Goal: Task Accomplishment & Management: Complete application form

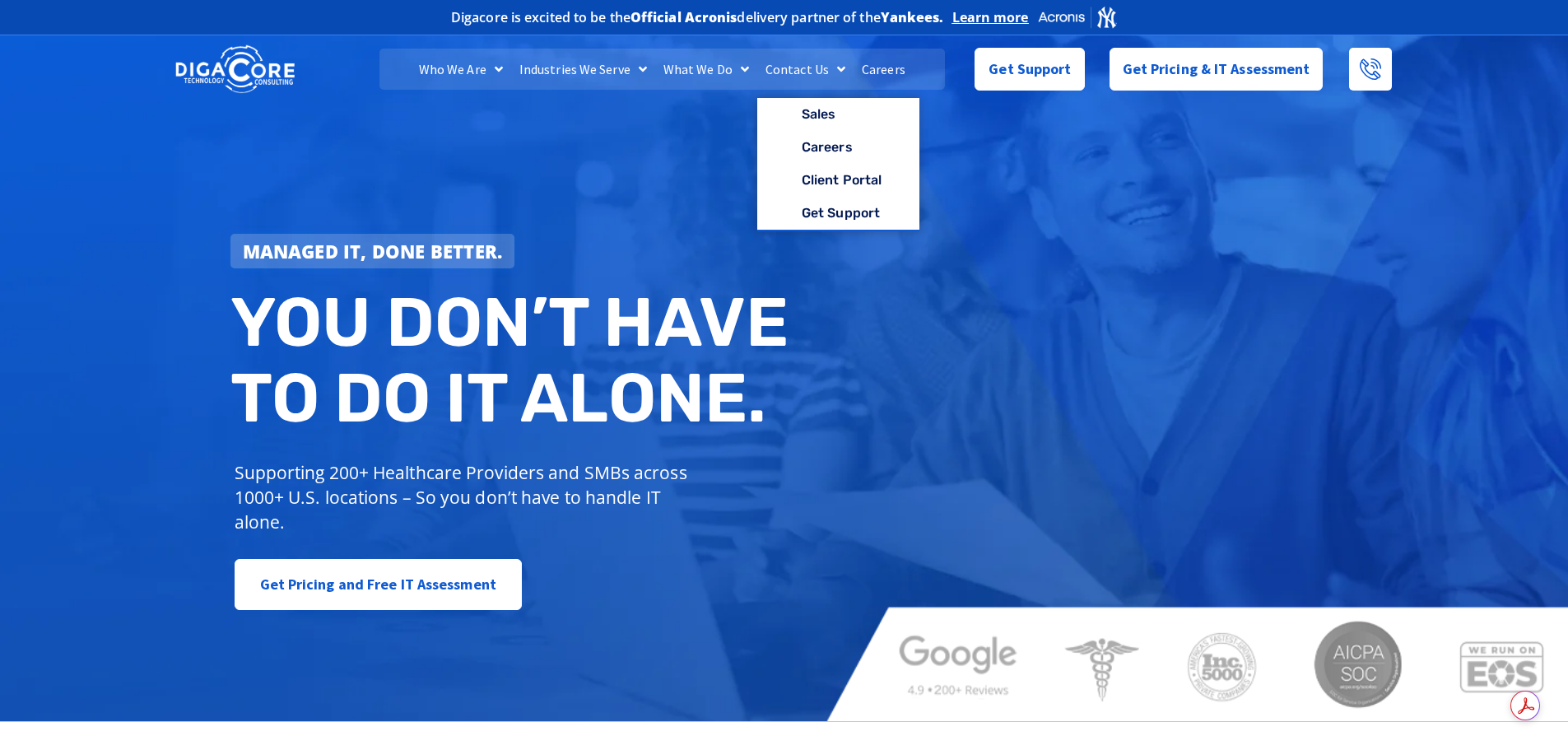
click at [872, 69] on link "Careers" at bounding box center [883, 70] width 60 height 41
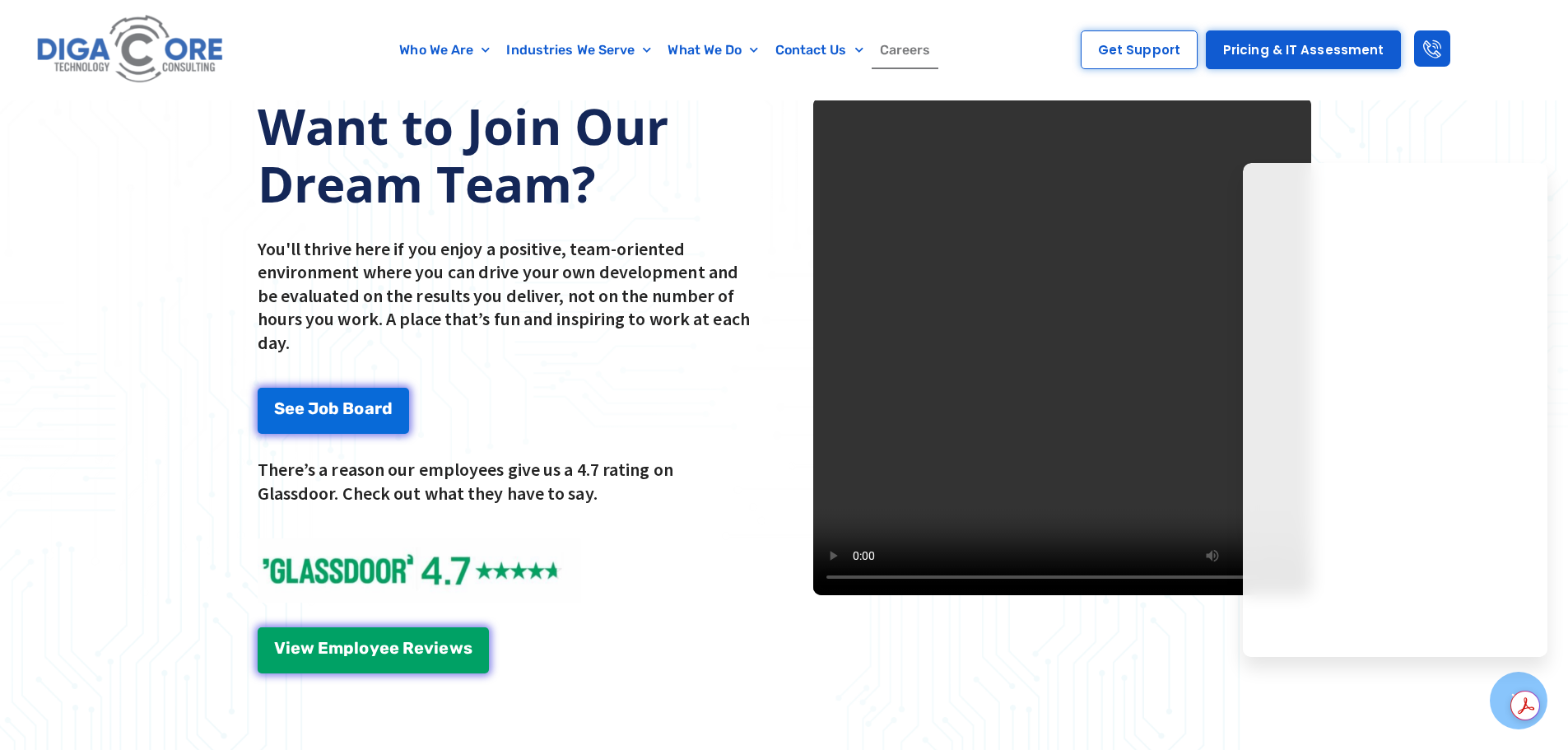
scroll to position [2058, 0]
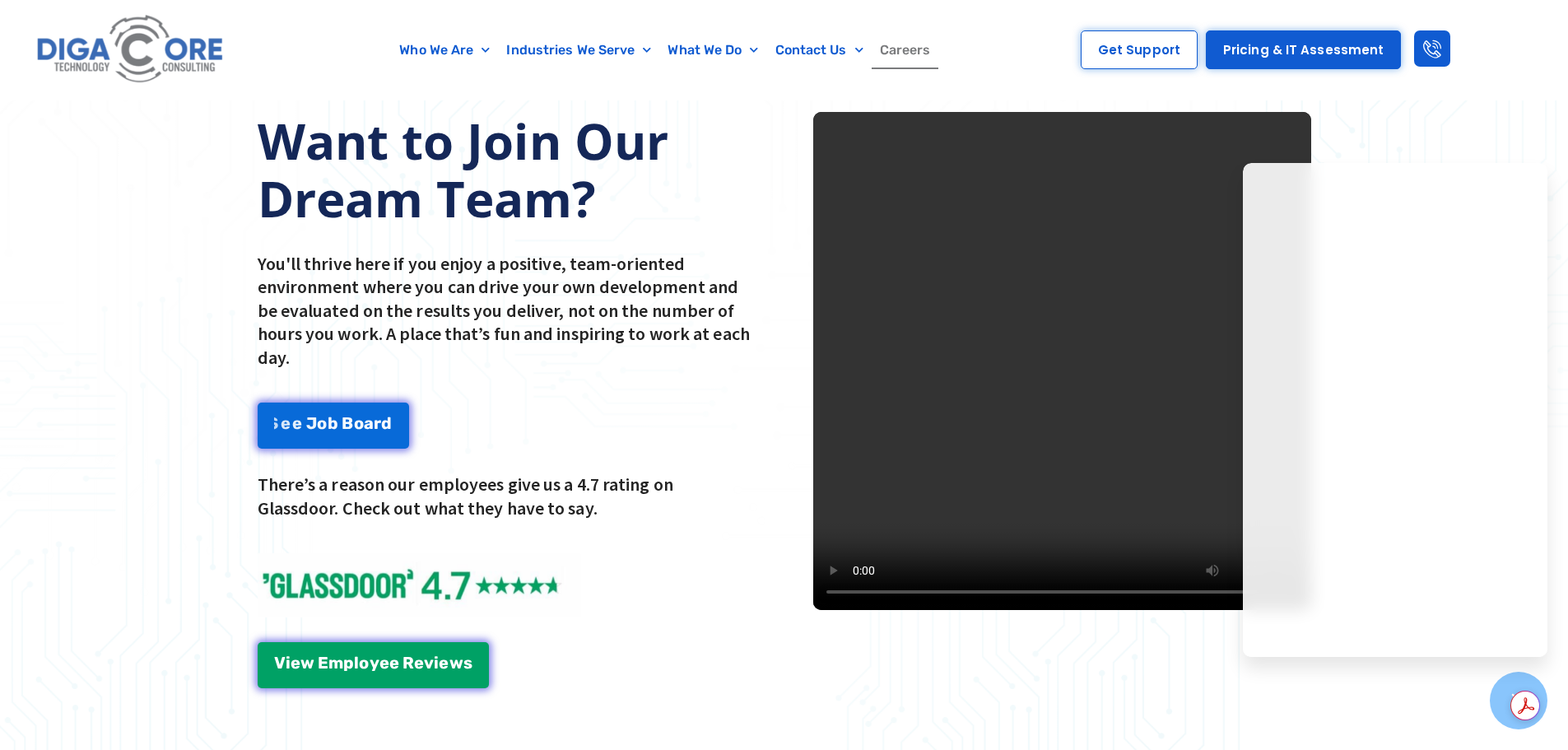
click at [0, 365] on div "Want to Join Our Dream Team? You'll thrive here if you enjoy a positive, team-o…" at bounding box center [784, 399] width 1568 height 757
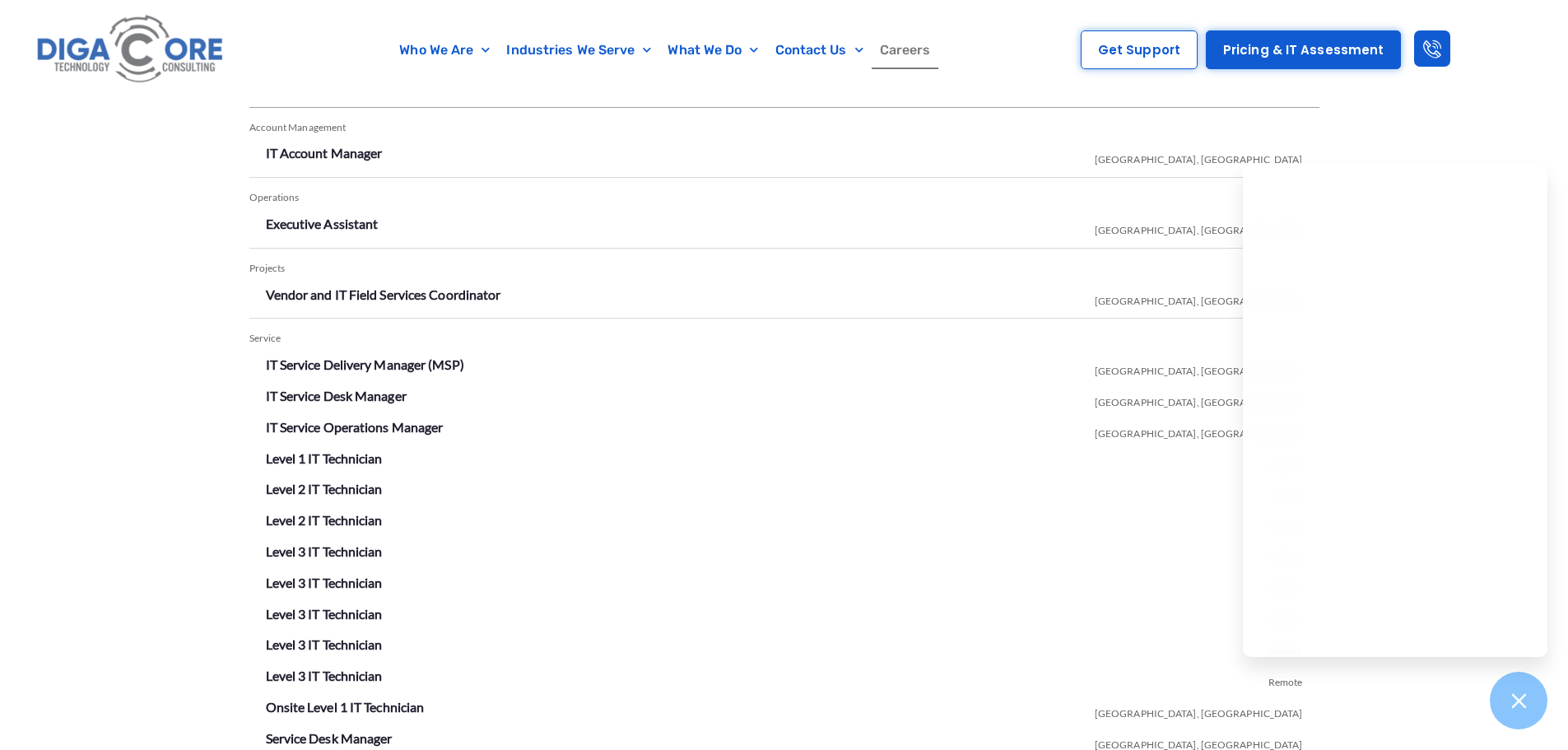
click at [106, 272] on div "Open Positions Account Management IT Account Manager [GEOGRAPHIC_DATA], [GEOGRA…" at bounding box center [784, 460] width 1568 height 845
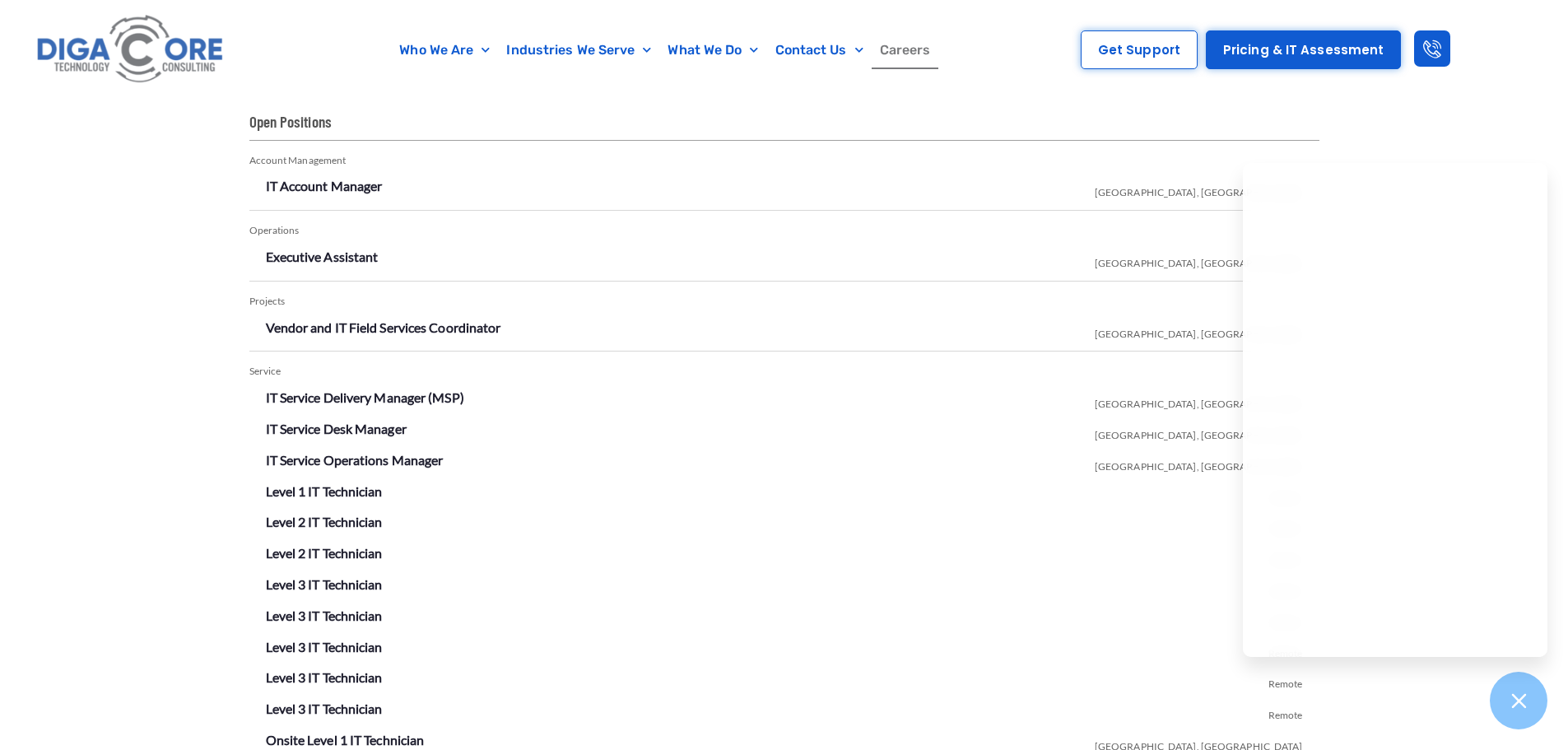
scroll to position [2716, 0]
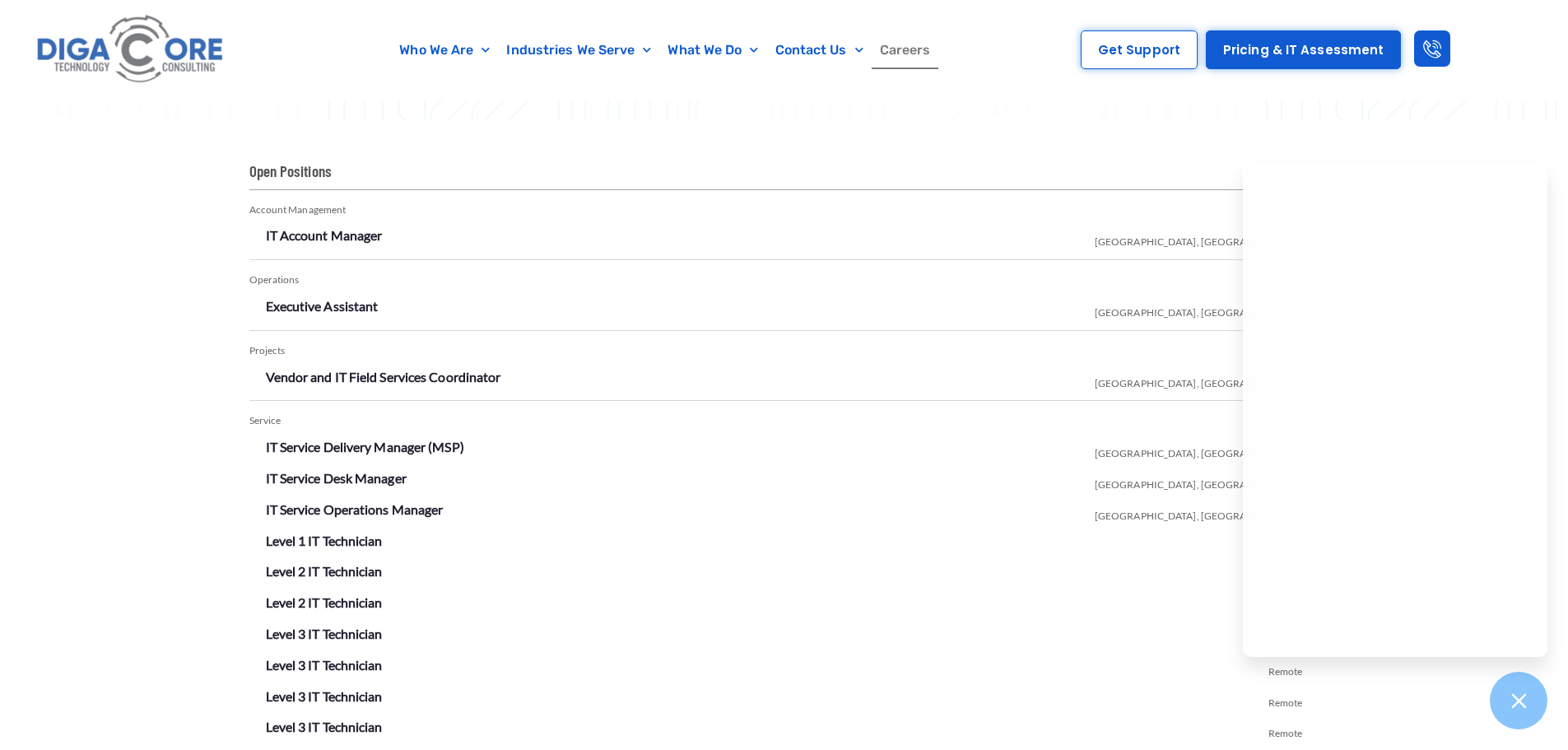
click at [38, 284] on div "Open Positions Account Management IT Account Manager Lakewood, NJ Operations Ex…" at bounding box center [784, 542] width 1568 height 845
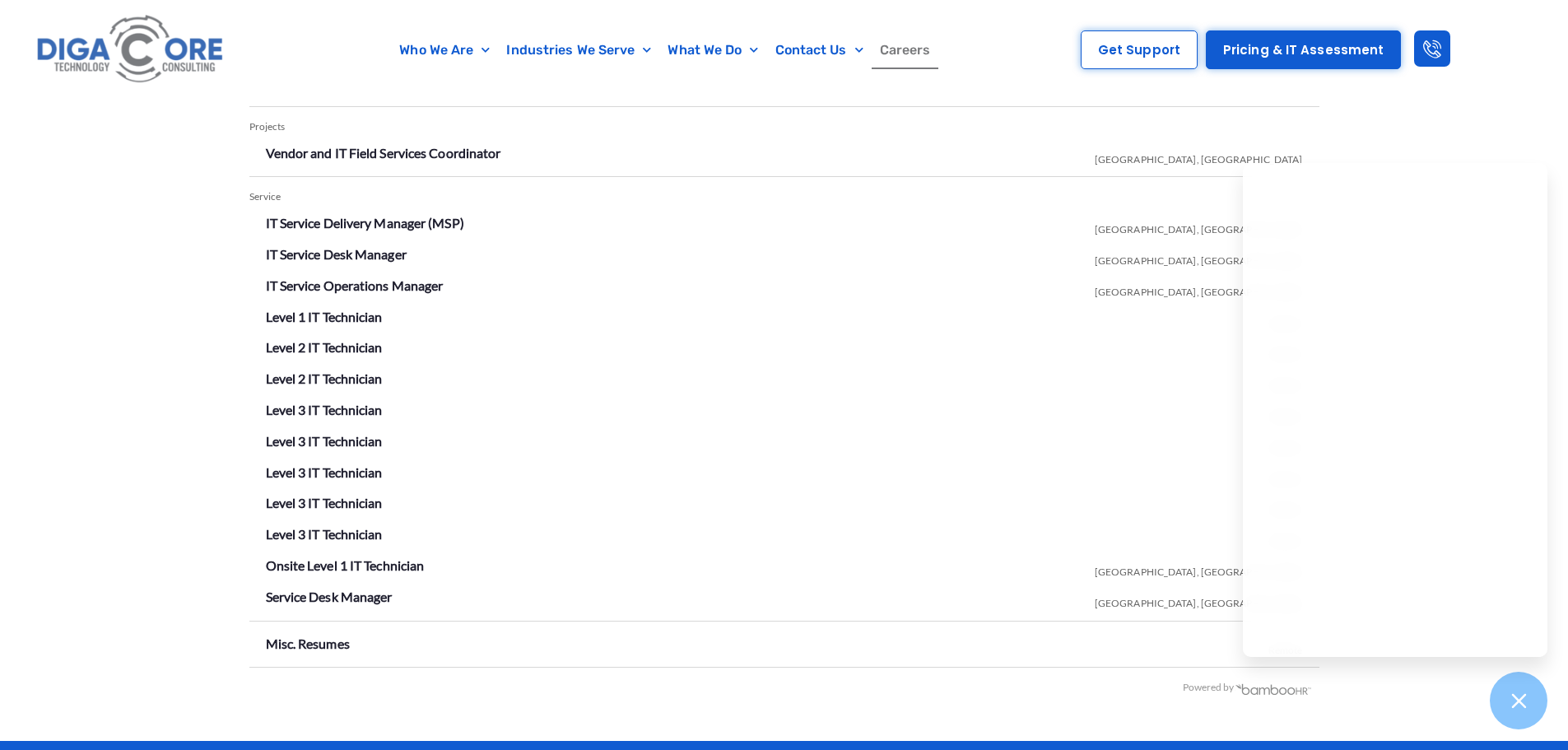
scroll to position [2963, 0]
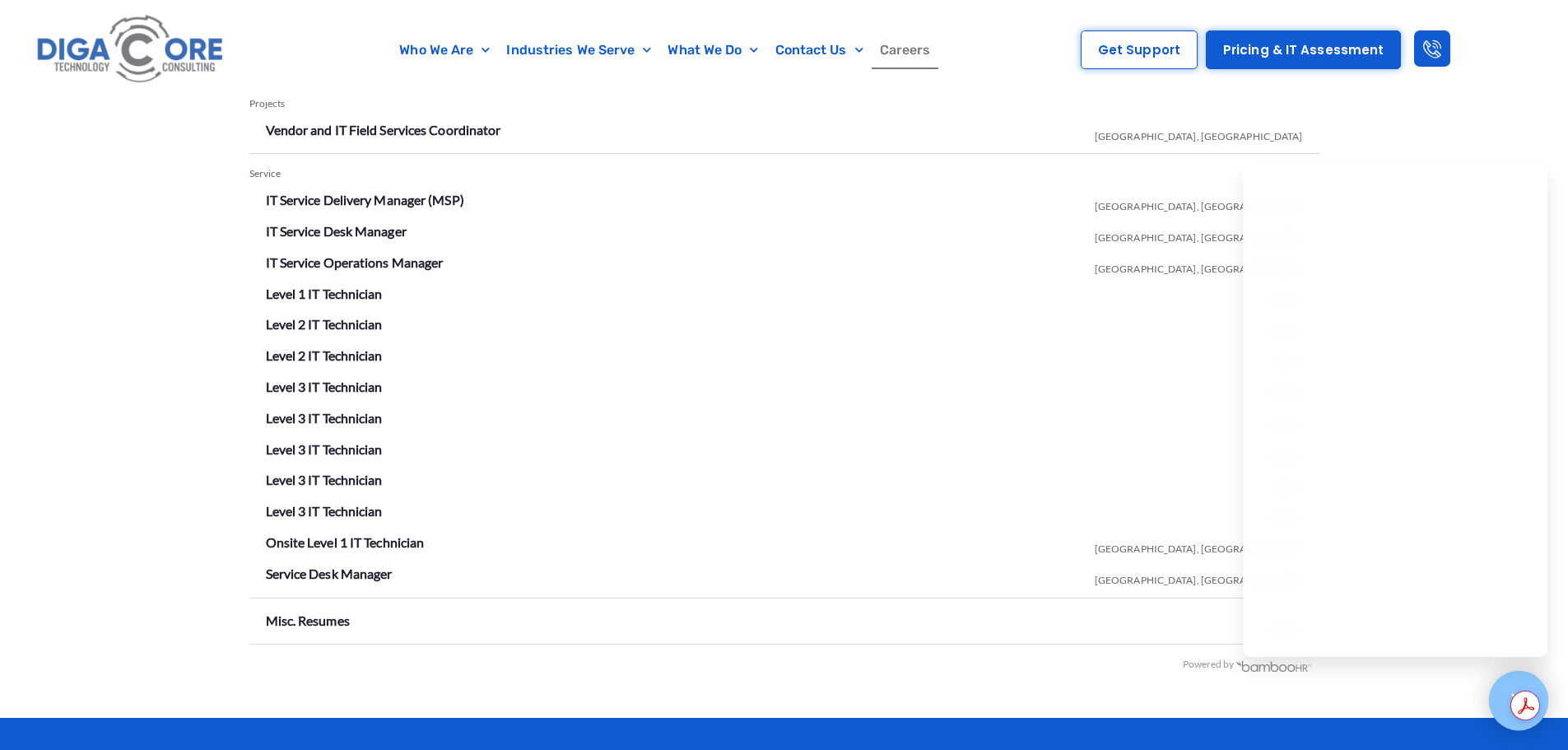
click at [1526, 700] on icon at bounding box center [1518, 700] width 21 height 21
drag, startPoint x: 45, startPoint y: 216, endPoint x: 25, endPoint y: 211, distance: 20.6
drag, startPoint x: 25, startPoint y: 211, endPoint x: 0, endPoint y: 198, distance: 28.2
click at [0, 186] on div "Open Positions Account Management IT Account Manager Lakewood, NJ Operations Ex…" at bounding box center [784, 295] width 1568 height 845
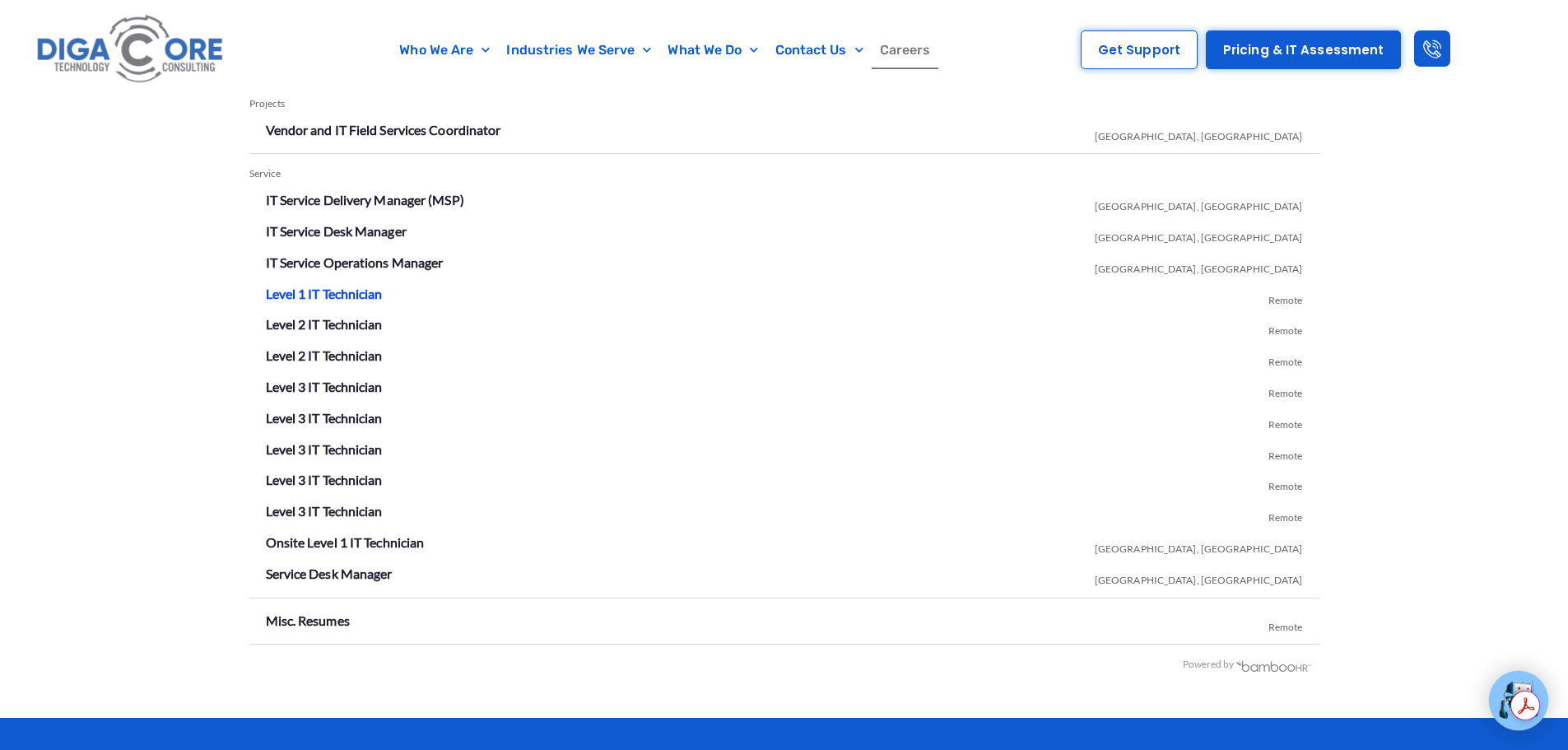
click at [336, 296] on link "Level 1 IT Technician" at bounding box center [324, 293] width 117 height 15
